Goal: Task Accomplishment & Management: Use online tool/utility

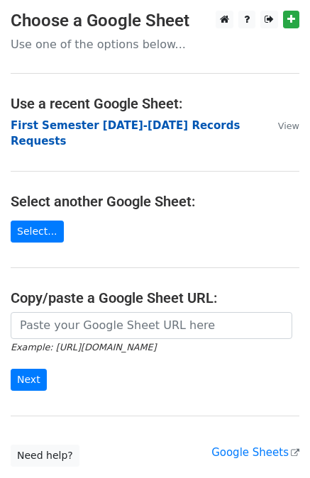
click at [139, 123] on strong "First Semester 2025-2026 Records Requests" at bounding box center [125, 133] width 229 height 29
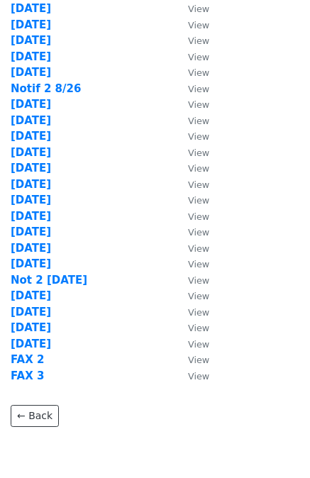
scroll to position [398, 0]
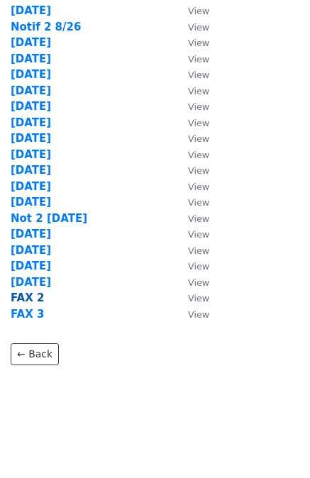
click at [21, 298] on strong "FAX 2" at bounding box center [27, 298] width 33 height 13
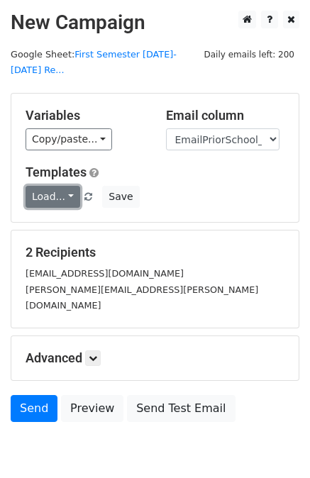
click at [48, 186] on link "Load..." at bounding box center [53, 197] width 55 height 22
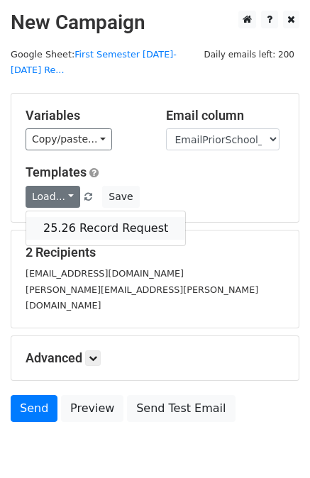
click at [68, 217] on link "25.26 Record Request" at bounding box center [105, 228] width 159 height 23
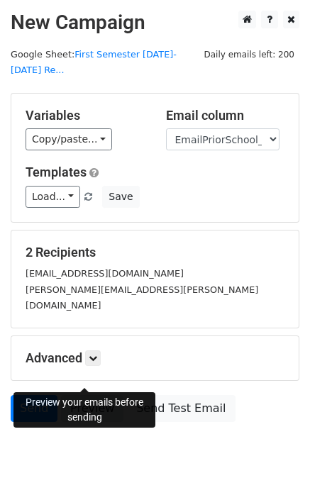
click at [79, 395] on link "Preview" at bounding box center [92, 408] width 62 height 27
click at [37, 395] on link "Send" at bounding box center [34, 408] width 47 height 27
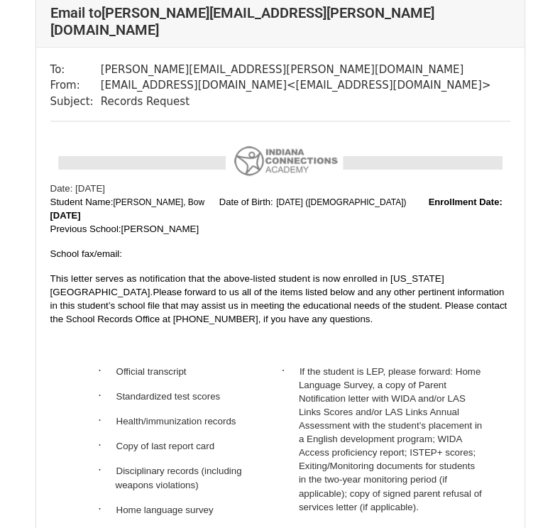
scroll to position [922, 0]
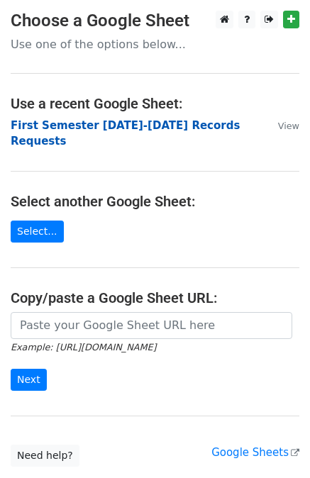
click at [155, 126] on strong "First Semester [DATE]-[DATE] Records Requests" at bounding box center [125, 133] width 229 height 29
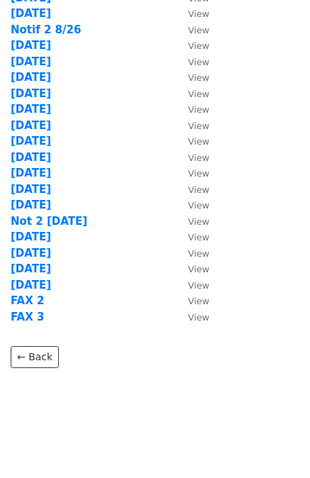
scroll to position [398, 0]
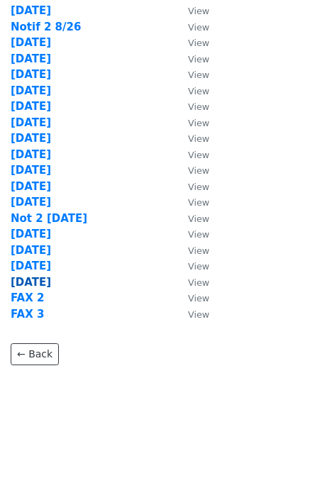
click at [37, 282] on strong "9/18/25" at bounding box center [31, 282] width 40 height 13
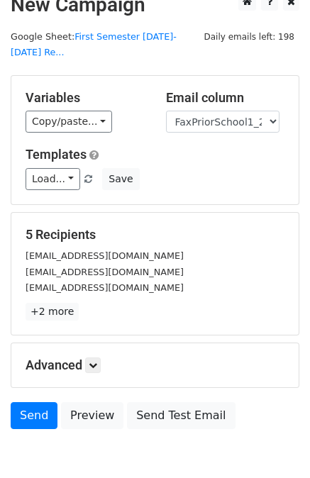
scroll to position [71, 0]
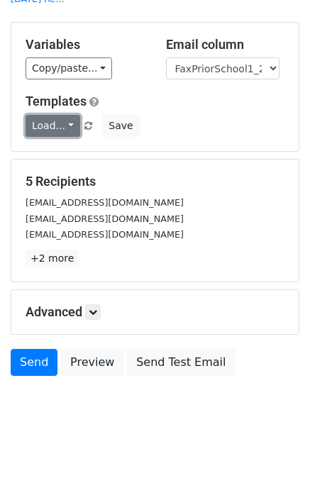
click at [51, 115] on link "Load..." at bounding box center [53, 126] width 55 height 22
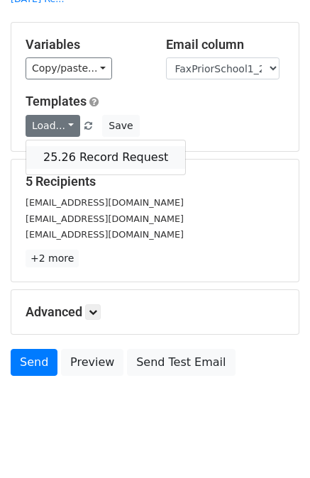
click at [65, 146] on link "25.26 Record Request" at bounding box center [105, 157] width 159 height 23
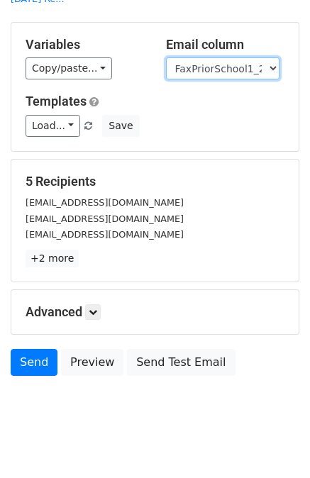
click at [236, 57] on select "User ID Last Name First Name Start Year Enrollment Date Birthday_Age Reported G…" at bounding box center [223, 68] width 114 height 22
select select "EmailPriorSchool_2021"
click at [166, 57] on select "User ID Last Name First Name Start Year Enrollment Date Birthday_Age Reported G…" at bounding box center [223, 68] width 114 height 22
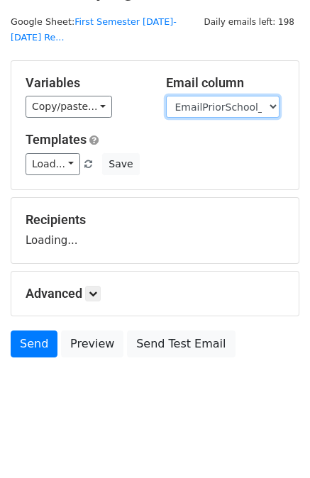
scroll to position [14, 0]
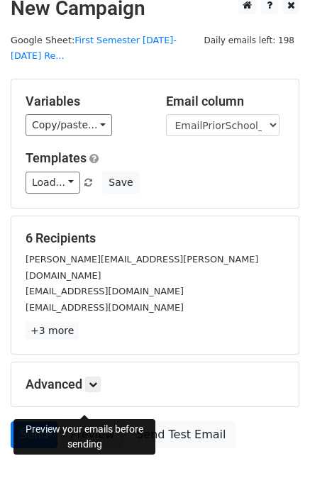
click at [85, 421] on link "Preview" at bounding box center [92, 434] width 62 height 27
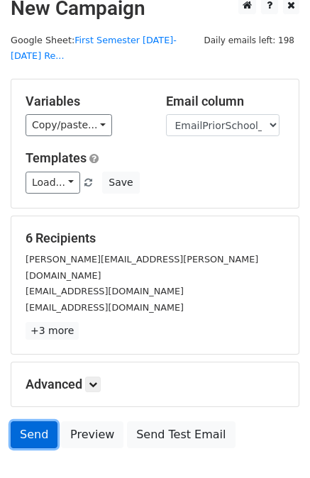
click at [27, 421] on link "Send" at bounding box center [34, 434] width 47 height 27
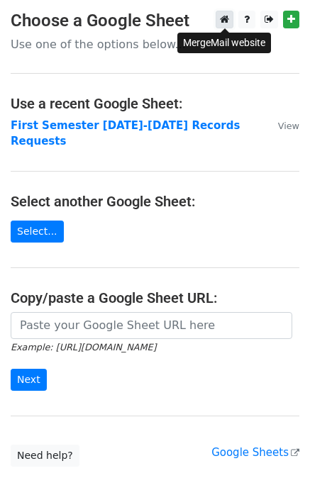
click at [221, 21] on icon at bounding box center [224, 19] width 9 height 10
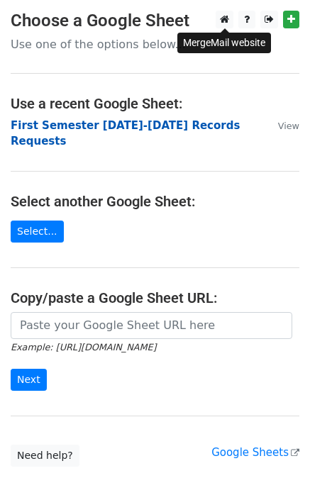
click at [128, 124] on strong "First Semester [DATE]-[DATE] Records Requests" at bounding box center [125, 133] width 229 height 29
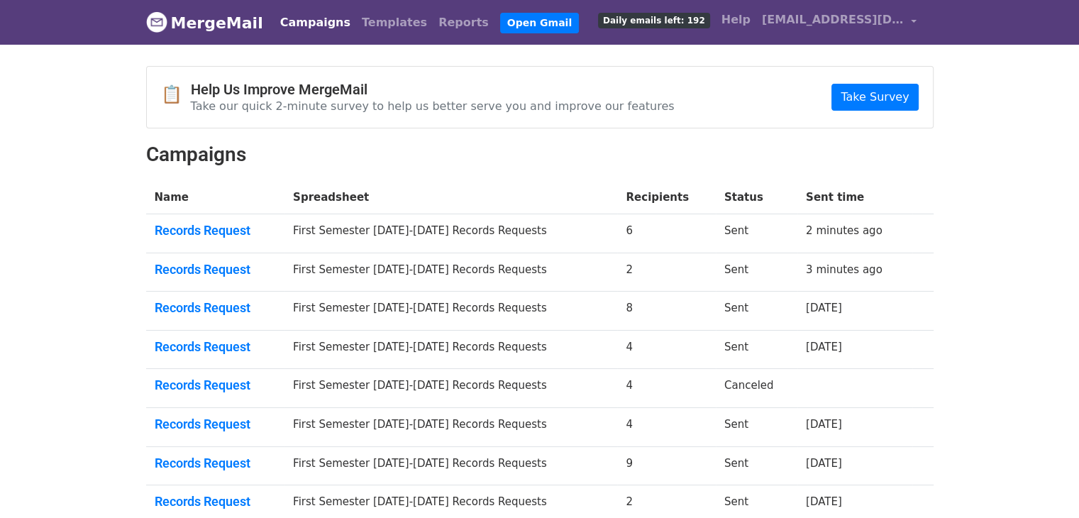
click at [360, 234] on td "First Semester 2025-2026 Records Requests" at bounding box center [451, 233] width 333 height 39
click at [226, 232] on link "Records Request" at bounding box center [216, 231] width 122 height 16
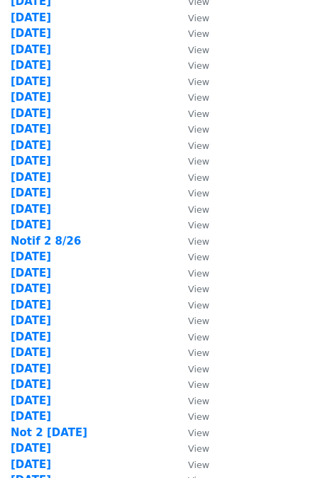
scroll to position [355, 0]
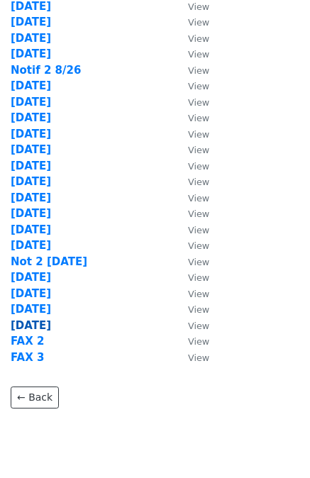
click at [33, 323] on strong "9/18/25" at bounding box center [31, 325] width 40 height 13
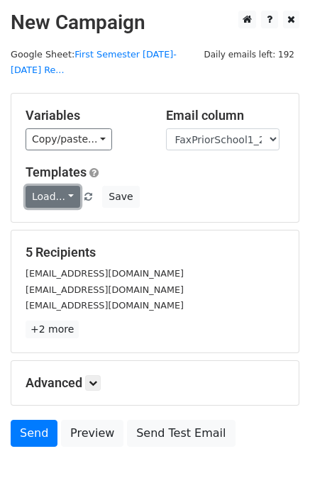
click at [52, 186] on link "Load..." at bounding box center [53, 197] width 55 height 22
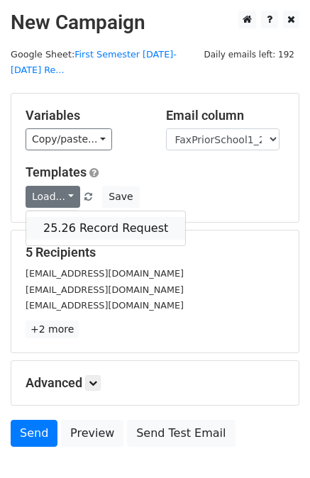
click at [61, 217] on link "25.26 Record Request" at bounding box center [105, 228] width 159 height 23
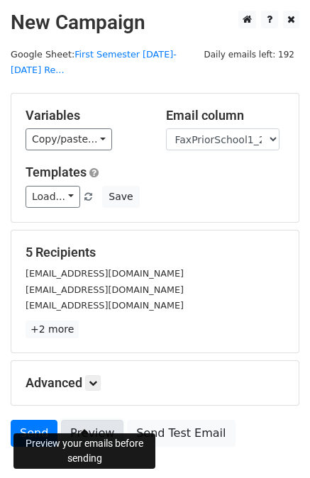
click at [89, 420] on link "Preview" at bounding box center [92, 433] width 62 height 27
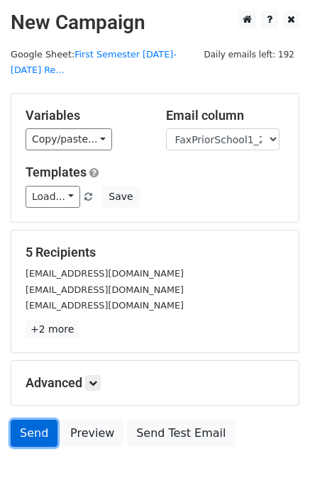
click at [34, 420] on link "Send" at bounding box center [34, 433] width 47 height 27
